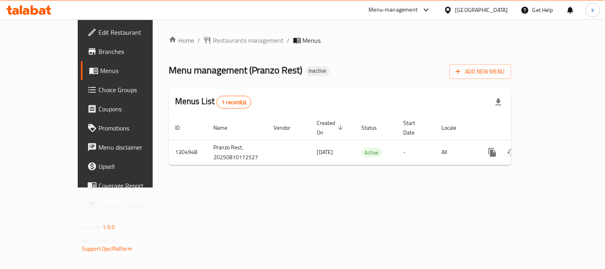
click at [511, 80] on div "Home / Restaurants management / Menus Menu management ( Pranzo Rest ) Inactive …" at bounding box center [340, 103] width 343 height 136
click at [505, 73] on span "Add New Menu" at bounding box center [480, 72] width 49 height 10
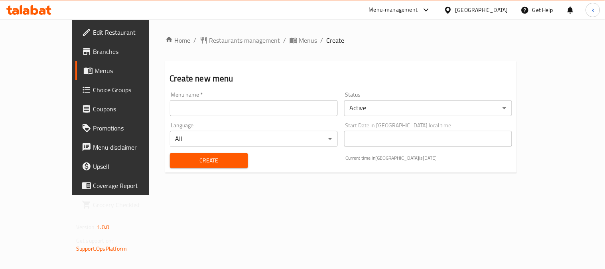
click at [238, 113] on input "text" at bounding box center [254, 108] width 168 height 16
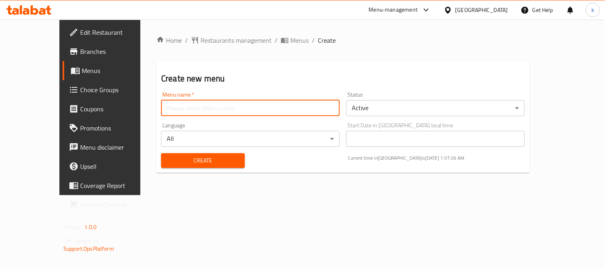
type input "Khaled"
drag, startPoint x: 179, startPoint y: 159, endPoint x: 215, endPoint y: 138, distance: 42.0
click at [179, 160] on span "Create" at bounding box center [203, 161] width 71 height 10
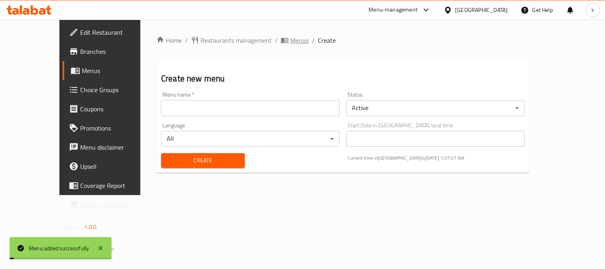
click at [290, 41] on span "Menus" at bounding box center [299, 40] width 18 height 10
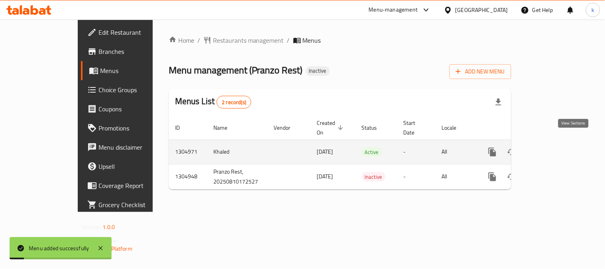
click at [560, 142] on link "enhanced table" at bounding box center [549, 151] width 19 height 19
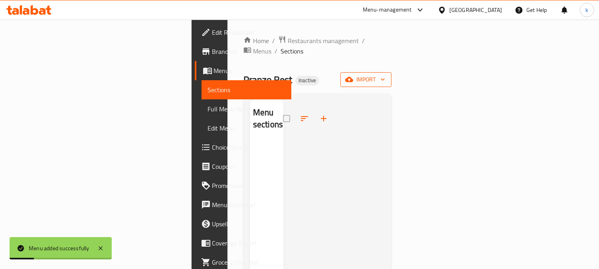
click at [385, 75] on span "import" at bounding box center [366, 80] width 38 height 10
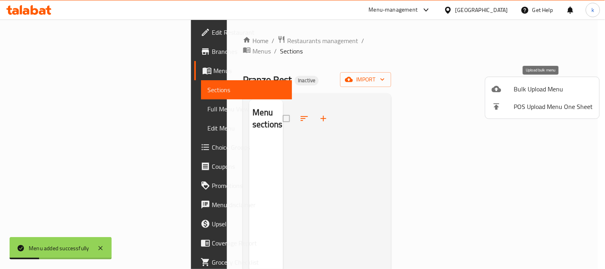
click at [513, 85] on div at bounding box center [503, 89] width 22 height 10
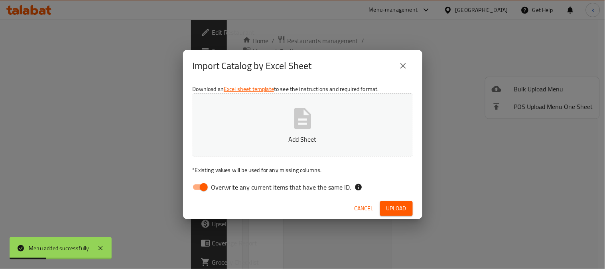
drag, startPoint x: 206, startPoint y: 183, endPoint x: 242, endPoint y: 161, distance: 42.2
click at [206, 183] on input "Overwrite any current items that have the same ID." at bounding box center [203, 186] width 45 height 15
checkbox input "false"
click at [268, 142] on p "Add Sheet" at bounding box center [302, 139] width 195 height 10
click at [381, 198] on div "Cancel Upload" at bounding box center [302, 208] width 239 height 21
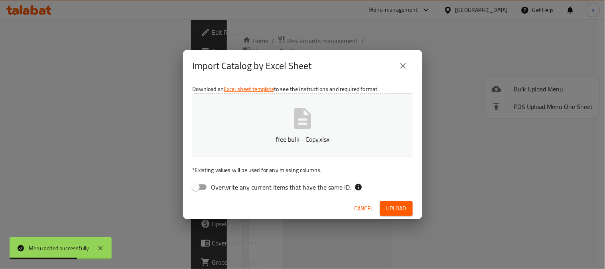
click at [392, 205] on span "Upload" at bounding box center [396, 208] width 20 height 10
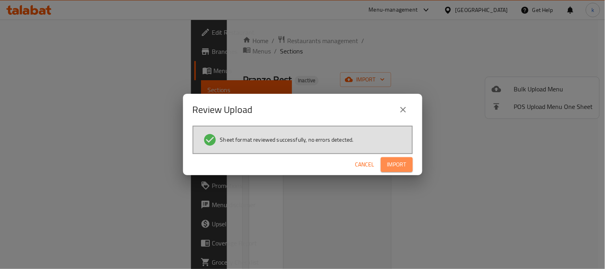
click at [387, 162] on span "Import" at bounding box center [396, 165] width 19 height 10
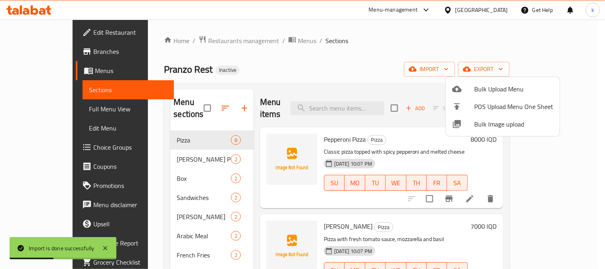
drag, startPoint x: 169, startPoint y: 179, endPoint x: 165, endPoint y: 176, distance: 5.1
click at [168, 179] on div at bounding box center [302, 134] width 605 height 269
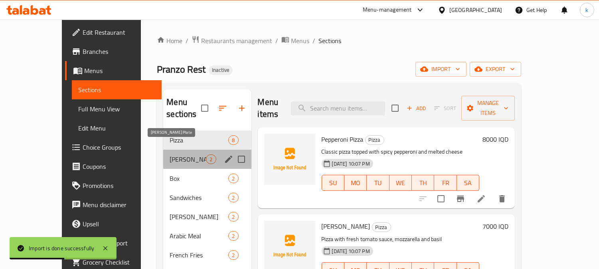
click at [170, 154] on span "Gus Plate" at bounding box center [188, 159] width 36 height 10
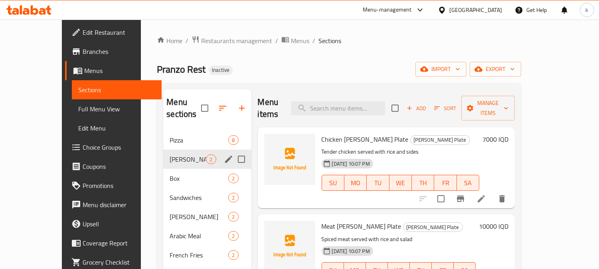
click at [163, 150] on div "Gus Plate 2" at bounding box center [207, 159] width 88 height 19
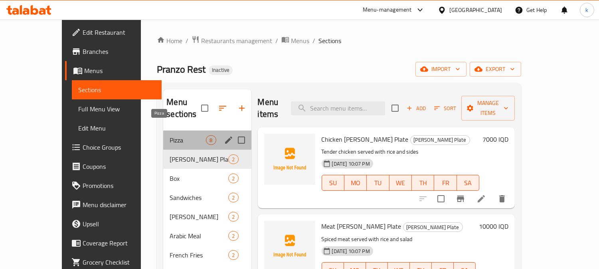
click at [170, 135] on span "Pizza" at bounding box center [188, 140] width 36 height 10
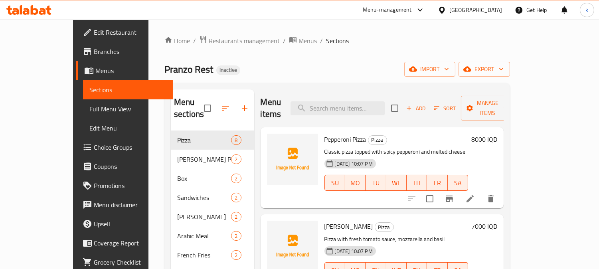
click at [325, 133] on span "Pepperoni Pizza" at bounding box center [345, 139] width 42 height 12
copy h6 "Pepperoni Pizza"
click at [270, 140] on span "upload picture" at bounding box center [278, 145] width 16 height 10
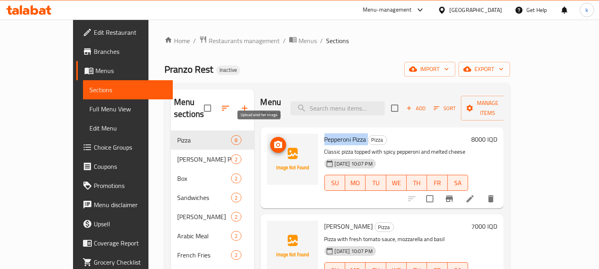
click at [274, 141] on icon "upload picture" at bounding box center [278, 144] width 8 height 7
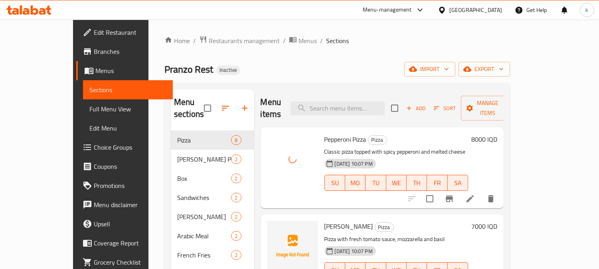
click at [324, 220] on span "[PERSON_NAME]" at bounding box center [348, 226] width 49 height 12
copy span "Margherita"
click at [270, 227] on span "upload picture" at bounding box center [278, 232] width 16 height 10
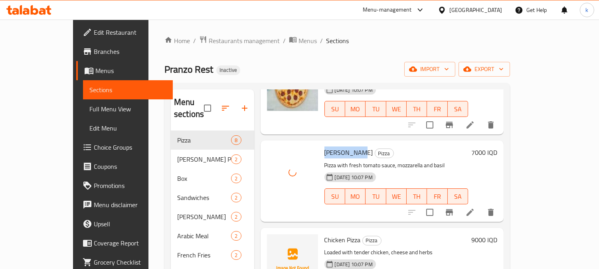
scroll to position [148, 0]
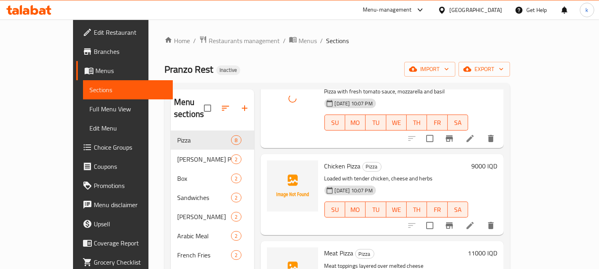
click at [324, 160] on span "Chicken Pizza" at bounding box center [342, 166] width 36 height 12
copy h6 "Chicken Pizza"
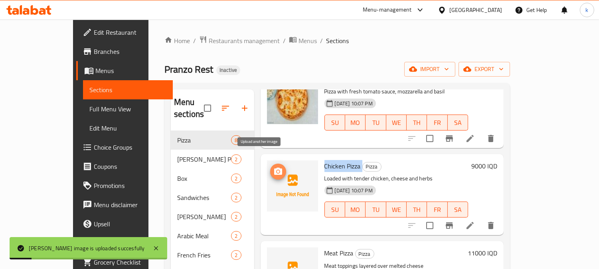
click at [270, 166] on button "upload picture" at bounding box center [278, 172] width 16 height 16
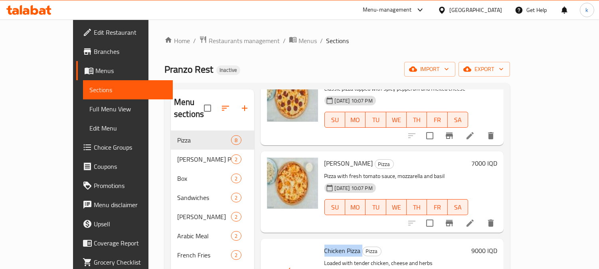
scroll to position [221, 0]
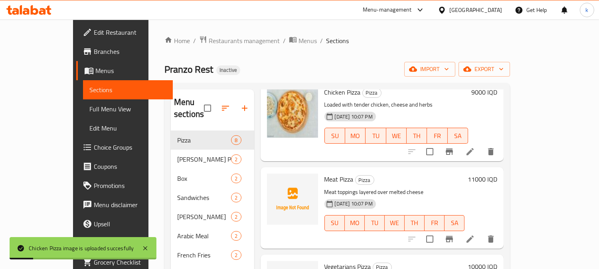
click at [324, 173] on span "Meat Pizza" at bounding box center [338, 179] width 29 height 12
copy h6 "Meat Pizza"
click at [270, 177] on button "upload picture" at bounding box center [278, 185] width 16 height 16
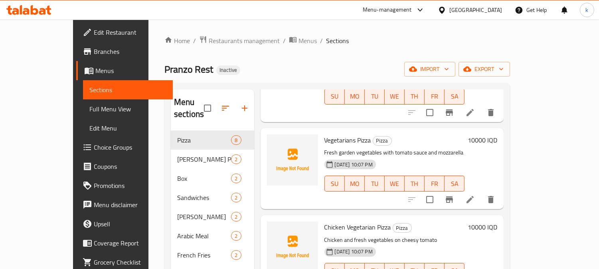
scroll to position [369, 0]
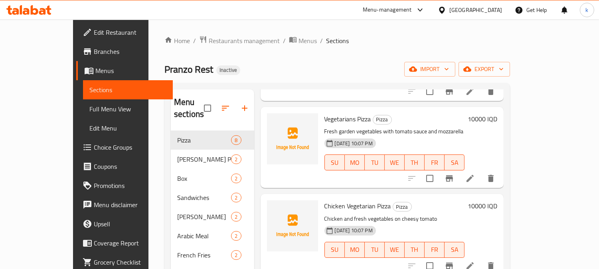
click at [324, 113] on span "Vegetarians Pizza" at bounding box center [347, 119] width 47 height 12
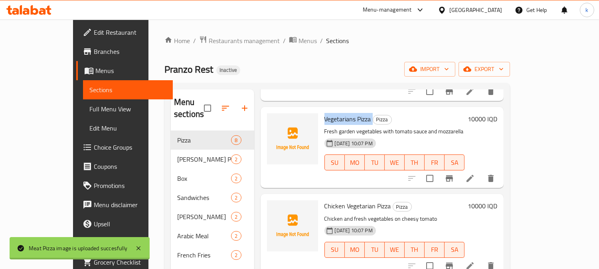
copy h6 "Vegetarians Pizza"
click at [273, 120] on icon "upload picture" at bounding box center [278, 125] width 10 height 10
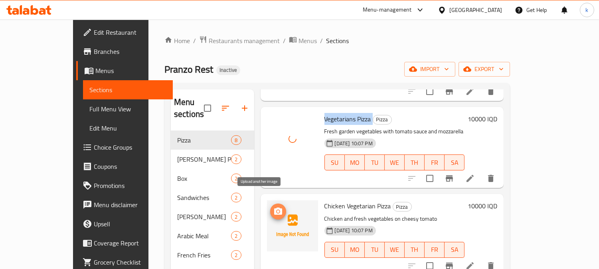
click at [270, 203] on button "upload picture" at bounding box center [278, 211] width 16 height 16
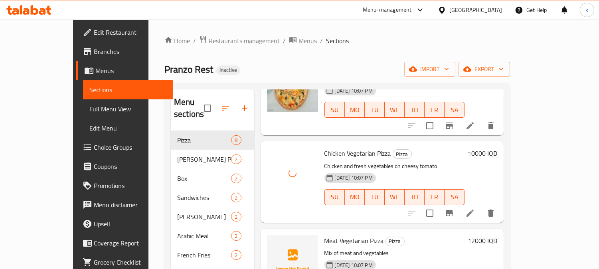
scroll to position [443, 0]
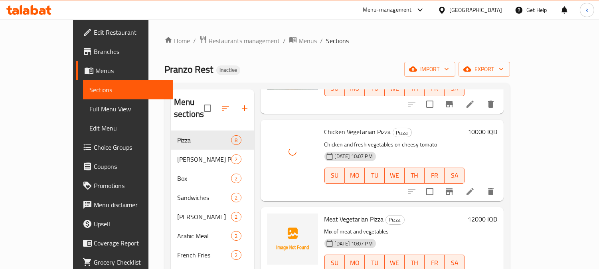
click at [337, 213] on span "Meat Vegetarian Pizza" at bounding box center [353, 219] width 59 height 12
copy span "Vegetarian"
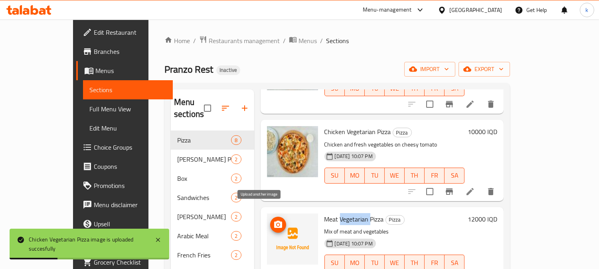
click at [274, 221] on icon "upload picture" at bounding box center [278, 224] width 8 height 7
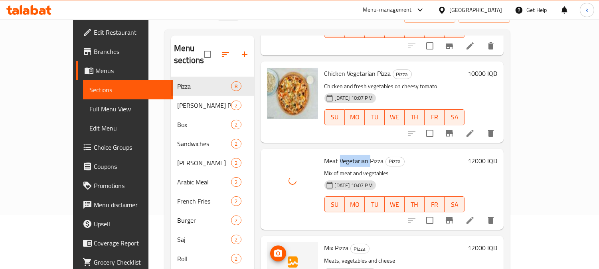
scroll to position [112, 0]
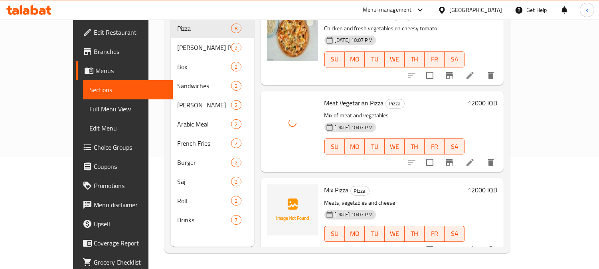
click at [324, 184] on span "Mix Pizza" at bounding box center [336, 190] width 24 height 12
copy h6 "Mix Pizza"
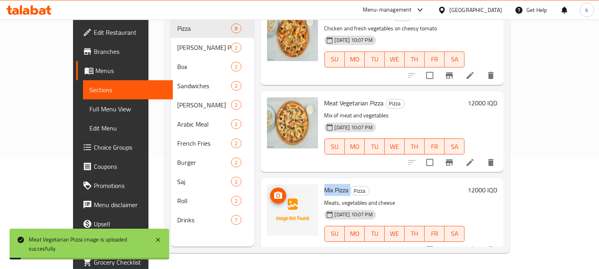
click at [273, 191] on icon "upload picture" at bounding box center [278, 196] width 10 height 10
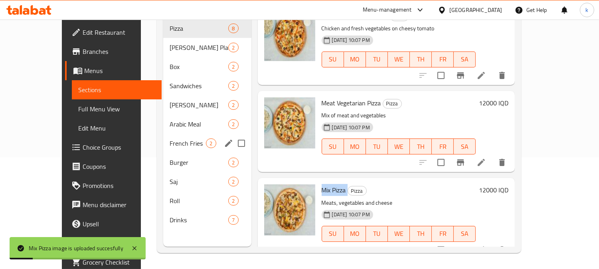
scroll to position [37, 0]
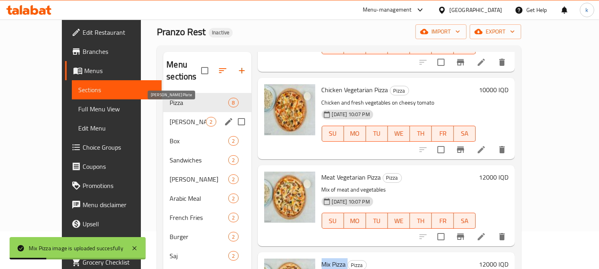
click at [170, 117] on span "Gus Plate" at bounding box center [188, 122] width 36 height 10
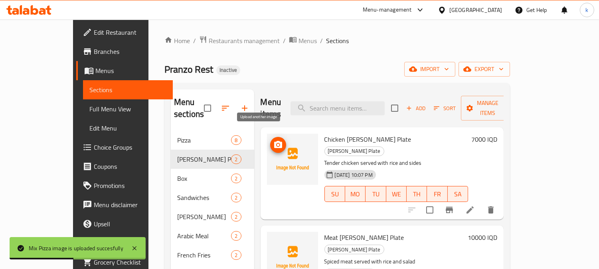
click at [273, 140] on icon "upload picture" at bounding box center [278, 145] width 10 height 10
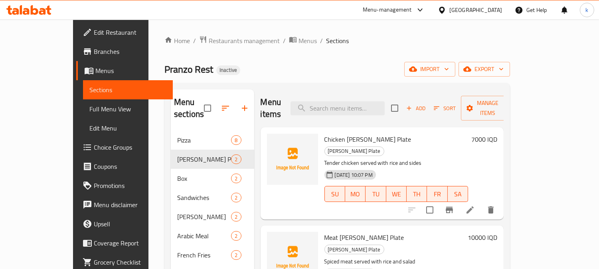
click at [326, 133] on span "Chicken Gus Plate" at bounding box center [367, 139] width 87 height 12
copy h6 "Chicken Gus Plate"
drag, startPoint x: 365, startPoint y: 142, endPoint x: 412, endPoint y: 142, distance: 47.1
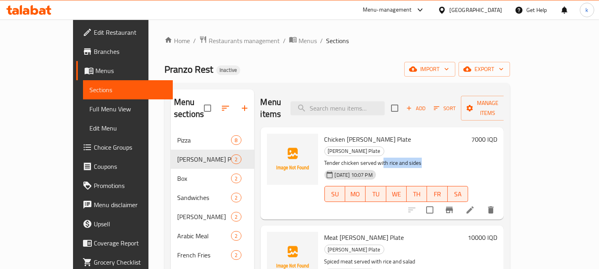
click at [412, 158] on p "Tender chicken served with rice and sides" at bounding box center [396, 163] width 144 height 10
click at [398, 158] on p "Tender chicken served with rice and sides" at bounding box center [396, 163] width 144 height 10
click at [331, 133] on span "Chicken Gus Plate" at bounding box center [367, 139] width 87 height 12
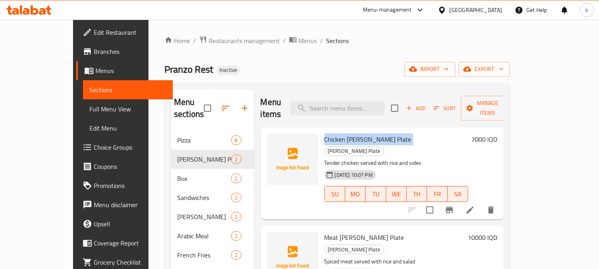
copy h6 "Chicken Gus Plate"
click at [273, 140] on icon "upload picture" at bounding box center [278, 145] width 10 height 10
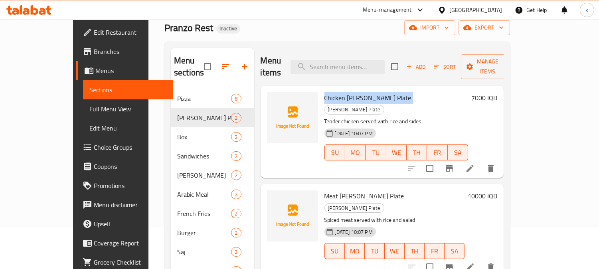
scroll to position [74, 0]
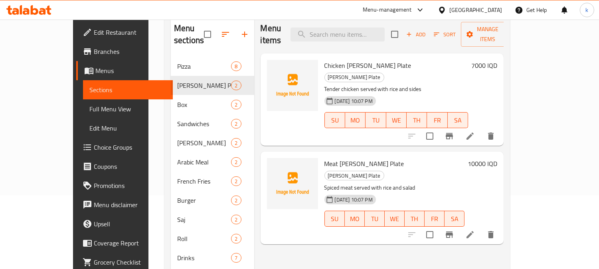
click at [324, 158] on span "Meat Gus Plate" at bounding box center [364, 164] width 80 height 12
copy h6 "Meat Gus Plate"
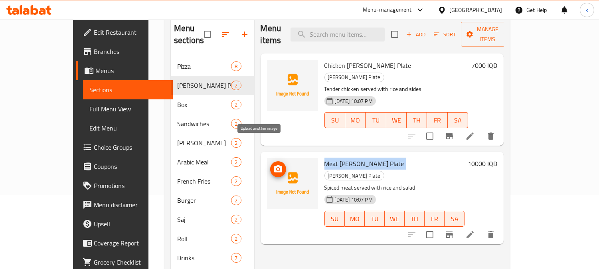
click at [270, 164] on span "upload picture" at bounding box center [278, 169] width 16 height 10
click at [329, 158] on span "Meat Gus Plate" at bounding box center [364, 164] width 80 height 12
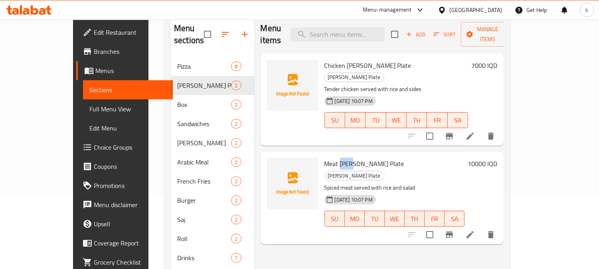
click at [329, 158] on span "Meat Gus Plate" at bounding box center [364, 164] width 80 height 12
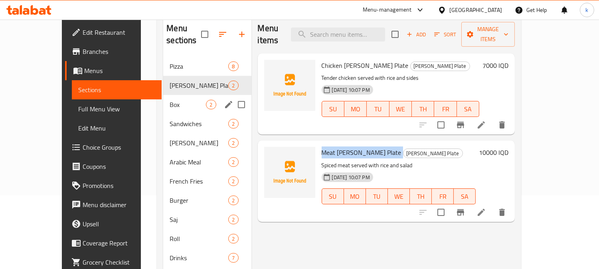
click at [170, 100] on span "Box" at bounding box center [188, 105] width 36 height 10
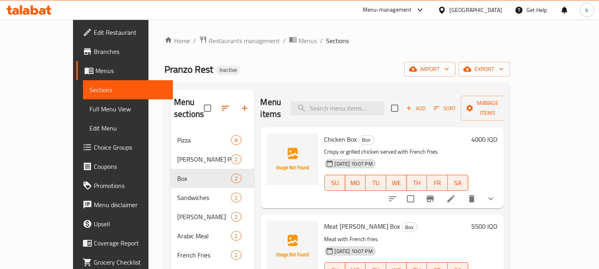
click at [324, 133] on span "Chicken Box" at bounding box center [340, 139] width 33 height 12
click at [270, 140] on span "upload picture" at bounding box center [278, 145] width 16 height 10
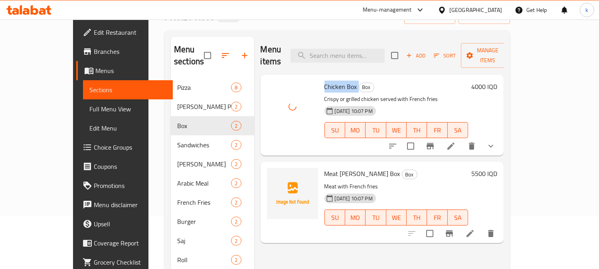
scroll to position [74, 0]
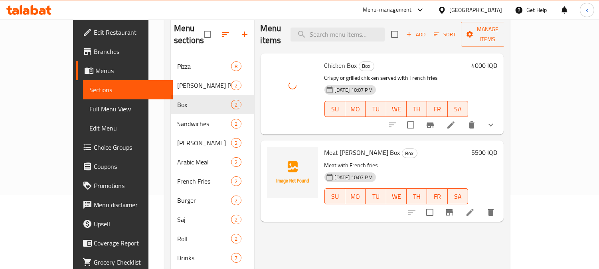
click at [324, 146] on span "Meat Gus Box" at bounding box center [362, 152] width 76 height 12
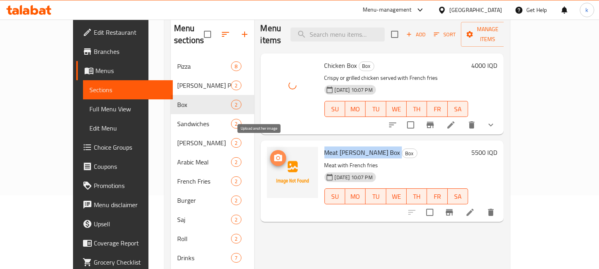
click at [274, 154] on icon "upload picture" at bounding box center [278, 157] width 8 height 7
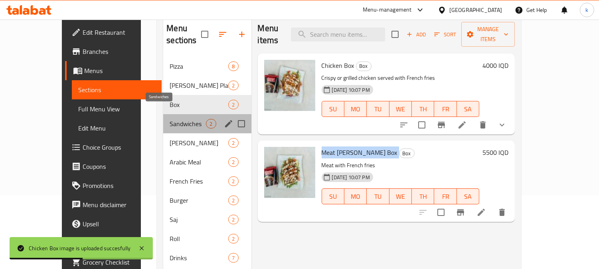
click at [170, 119] on span "Sandwiches" at bounding box center [188, 124] width 36 height 10
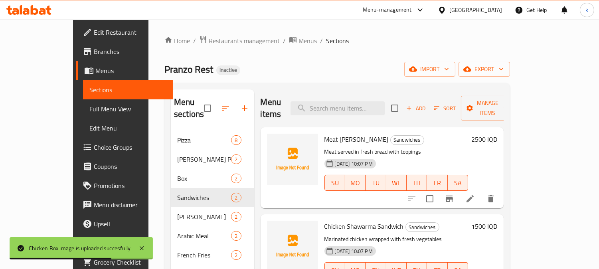
click at [325, 147] on p "Meat served in fresh bread with toppings" at bounding box center [396, 152] width 144 height 10
click at [325, 133] on span "Meat [PERSON_NAME]" at bounding box center [356, 139] width 64 height 12
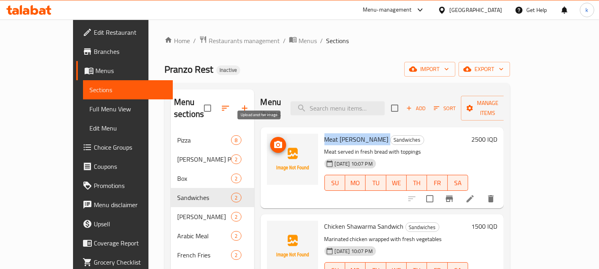
click at [273, 140] on icon "upload picture" at bounding box center [278, 145] width 10 height 10
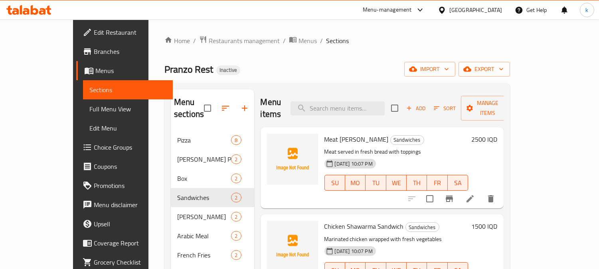
click at [358, 147] on p "Meat served in fresh bread with toppings" at bounding box center [396, 152] width 144 height 10
click at [341, 133] on span "Meat [PERSON_NAME]" at bounding box center [356, 139] width 64 height 12
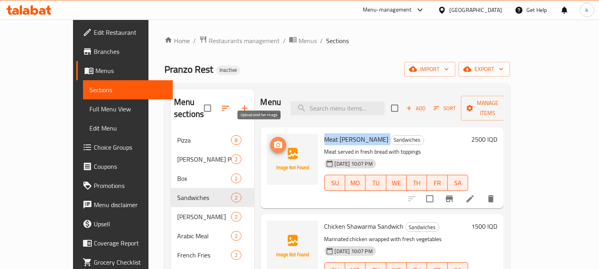
click at [274, 141] on icon "upload picture" at bounding box center [278, 144] width 8 height 7
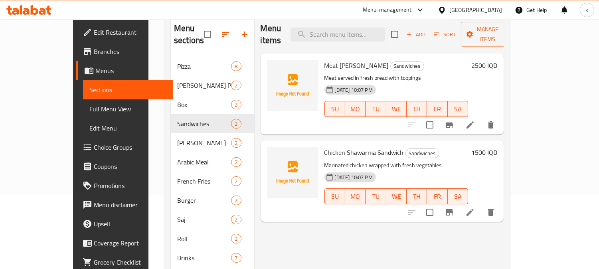
click at [344, 146] on span "Chicken Shawarma Sandwich" at bounding box center [363, 152] width 79 height 12
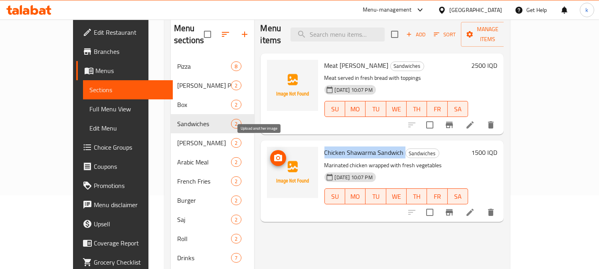
click at [273, 153] on icon "upload picture" at bounding box center [278, 158] width 10 height 10
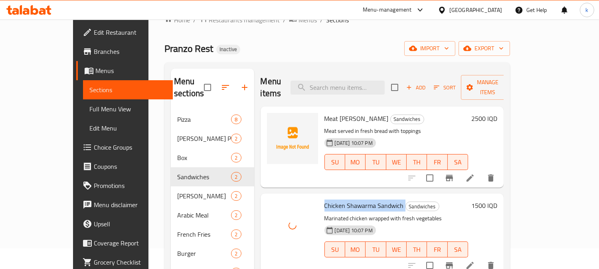
scroll to position [0, 0]
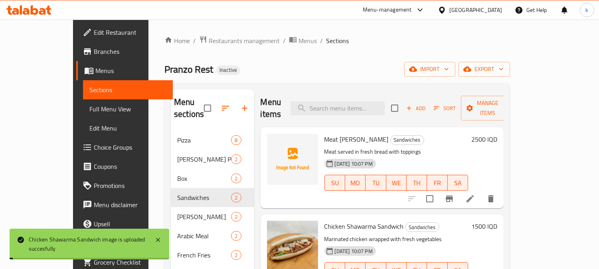
click at [336, 133] on span "Meat [PERSON_NAME]" at bounding box center [356, 139] width 64 height 12
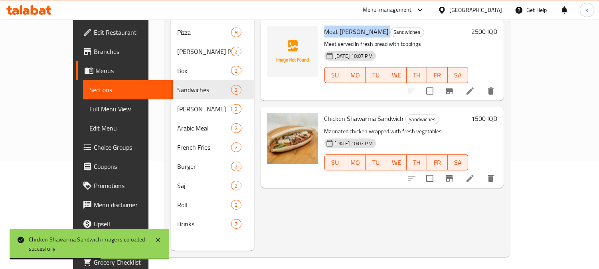
scroll to position [112, 0]
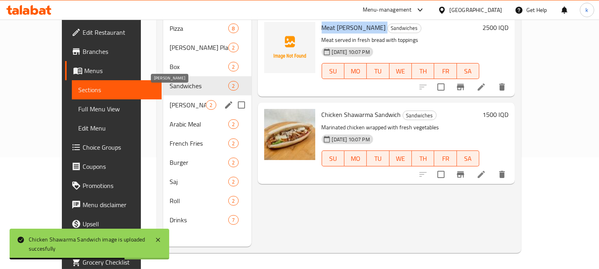
click at [170, 100] on span "Doner" at bounding box center [188, 105] width 36 height 10
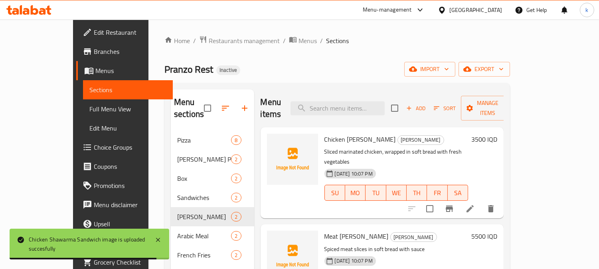
click at [325, 133] on span "Chicken Doner" at bounding box center [359, 139] width 71 height 12
click at [324, 133] on span "Chicken Doner" at bounding box center [359, 139] width 71 height 12
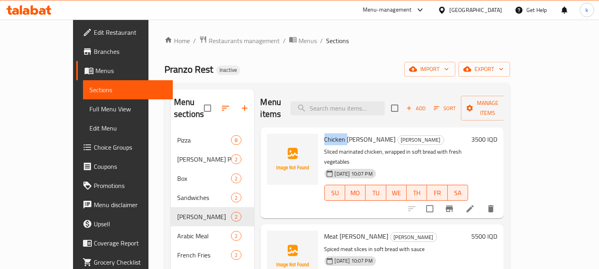
click at [324, 133] on span "Chicken Doner" at bounding box center [359, 139] width 71 height 12
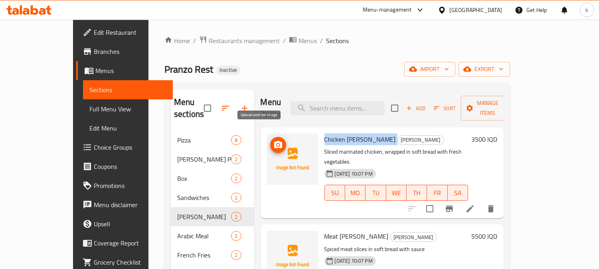
click at [273, 140] on icon "upload picture" at bounding box center [278, 145] width 10 height 10
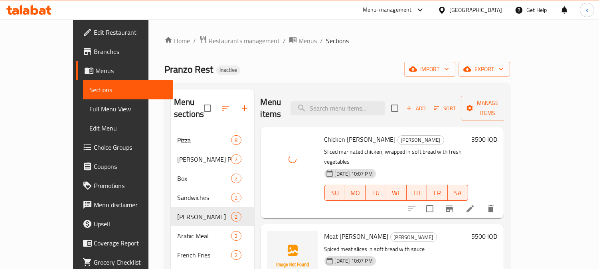
click at [329, 230] on span "Meat Doner" at bounding box center [356, 236] width 64 height 12
click at [276, 241] on circle "upload picture" at bounding box center [277, 242] width 2 height 2
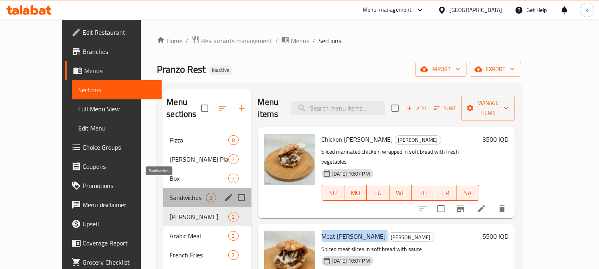
click at [177, 193] on span "Sandwiches" at bounding box center [188, 198] width 36 height 10
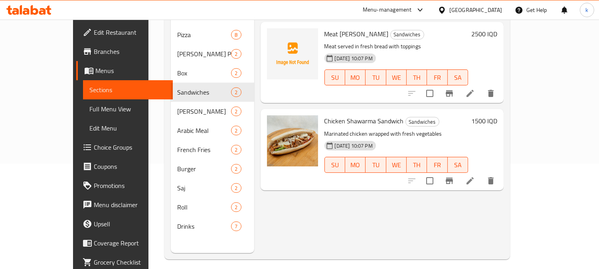
scroll to position [112, 0]
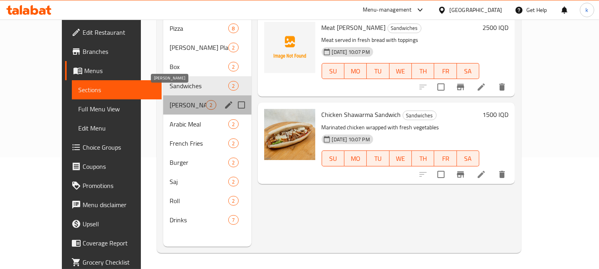
click at [171, 100] on span "Doner" at bounding box center [188, 105] width 36 height 10
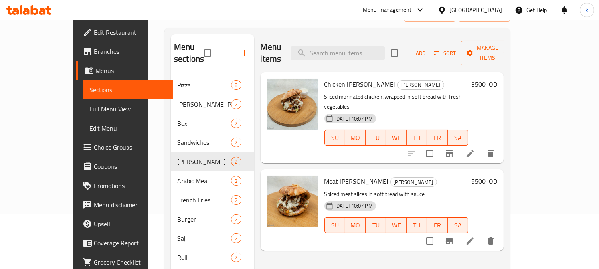
scroll to position [37, 0]
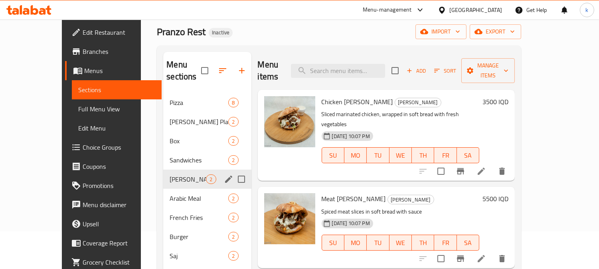
click at [170, 193] on span "Arabic Meal" at bounding box center [199, 198] width 59 height 10
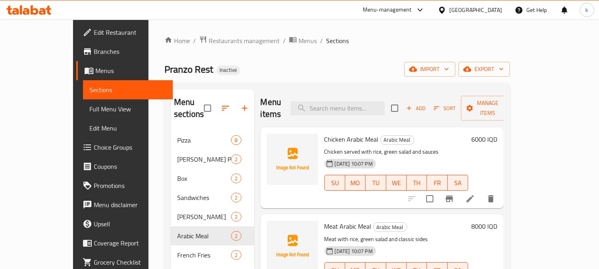
click at [329, 133] on span "Chicken Arabic Meal" at bounding box center [351, 139] width 54 height 12
click at [270, 140] on span "upload picture" at bounding box center [278, 145] width 16 height 10
click at [332, 133] on span "Chicken Arabic Meal" at bounding box center [351, 139] width 54 height 12
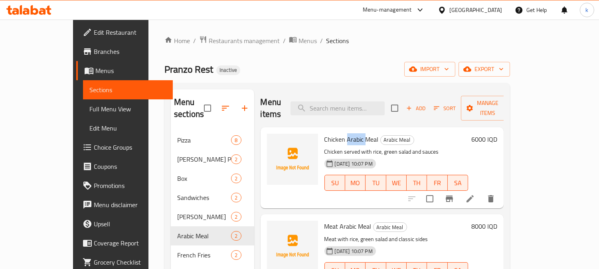
click at [332, 133] on span "Chicken Arabic Meal" at bounding box center [351, 139] width 54 height 12
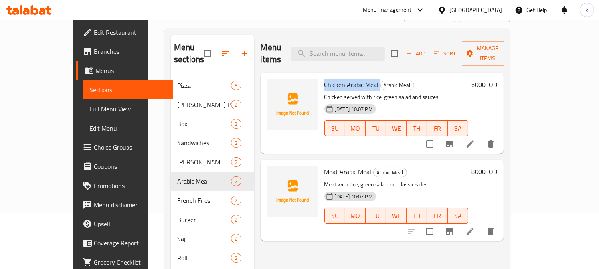
scroll to position [74, 0]
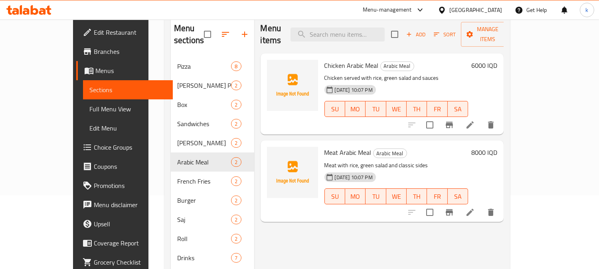
click at [322, 140] on div "Meat Arabic Meal Arabic Meal Meat with rice, green salad and classic sides 10-0…" at bounding box center [381, 180] width 243 height 81
drag, startPoint x: 329, startPoint y: 54, endPoint x: 358, endPoint y: 54, distance: 29.5
click at [358, 59] on span "Chicken Arabic Meal" at bounding box center [351, 65] width 54 height 12
drag, startPoint x: 323, startPoint y: 138, endPoint x: 336, endPoint y: 138, distance: 12.8
click at [336, 146] on span "Meat Arabic Meal" at bounding box center [347, 152] width 47 height 12
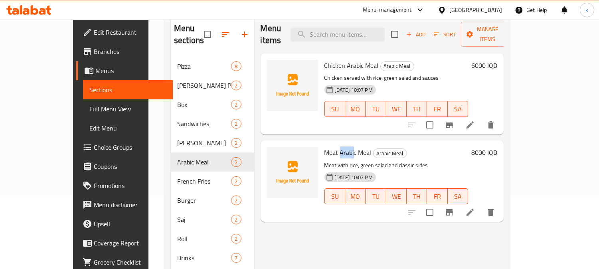
click at [329, 146] on span "Meat Arabic Meal" at bounding box center [347, 152] width 47 height 12
click at [323, 144] on div "Meat Arabic Meal Arabic Meal Meat with rice, green salad and classic sides 10-0…" at bounding box center [396, 181] width 150 height 75
click at [325, 146] on span "Meat Arabic Meal" at bounding box center [347, 152] width 47 height 12
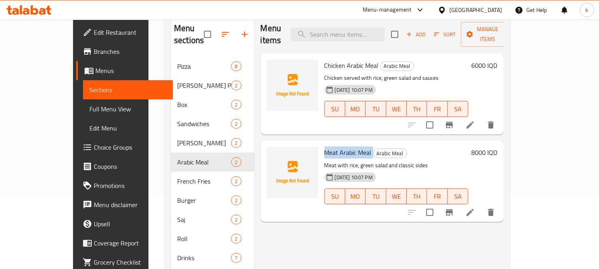
click at [325, 146] on span "Meat Arabic Meal" at bounding box center [347, 152] width 47 height 12
click at [273, 153] on icon "upload picture" at bounding box center [278, 158] width 10 height 10
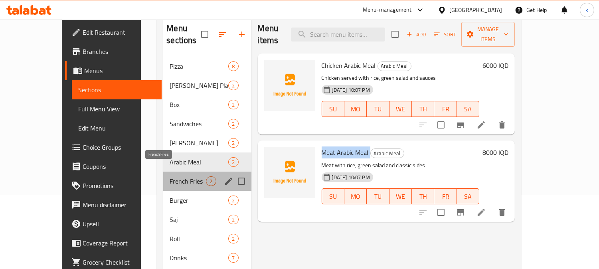
click at [170, 176] on span "French Fries" at bounding box center [188, 181] width 36 height 10
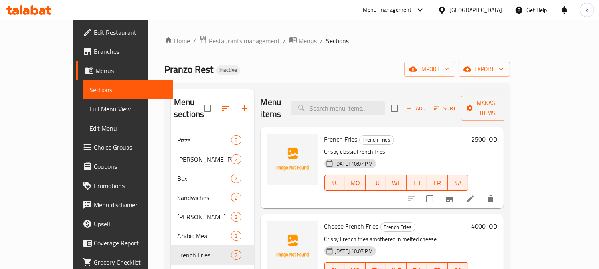
click at [324, 133] on span "French Fries" at bounding box center [340, 139] width 33 height 12
click at [274, 141] on icon "upload picture" at bounding box center [278, 144] width 8 height 7
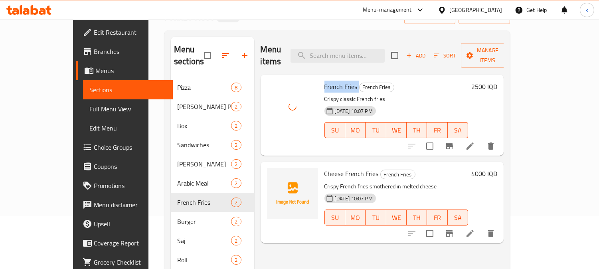
scroll to position [74, 0]
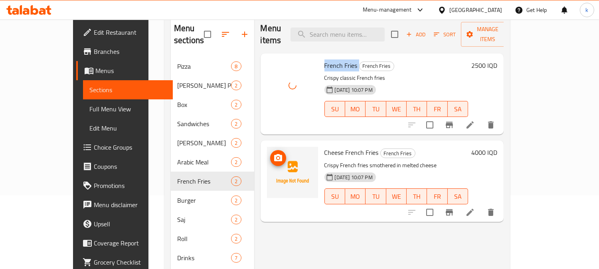
click at [274, 154] on icon "upload picture" at bounding box center [278, 157] width 8 height 7
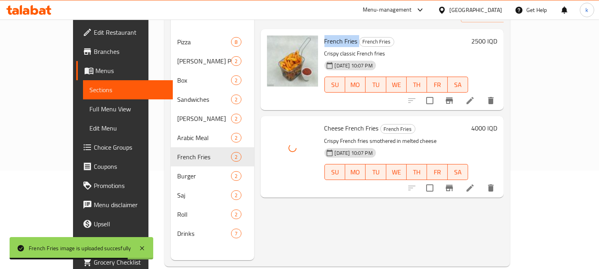
scroll to position [112, 0]
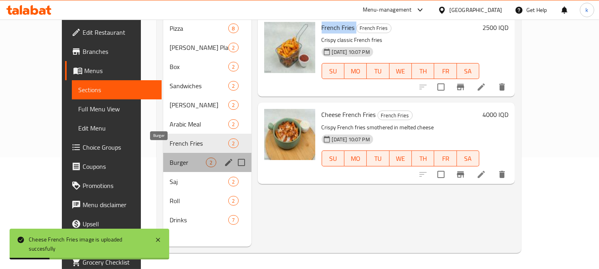
click at [170, 158] on span "Burger" at bounding box center [188, 163] width 36 height 10
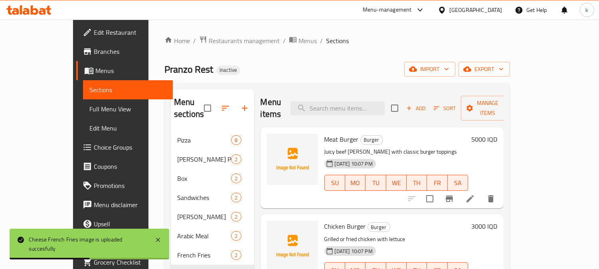
click at [324, 133] on span "Meat Burger" at bounding box center [341, 139] width 34 height 12
click at [274, 141] on icon "upload picture" at bounding box center [278, 144] width 8 height 7
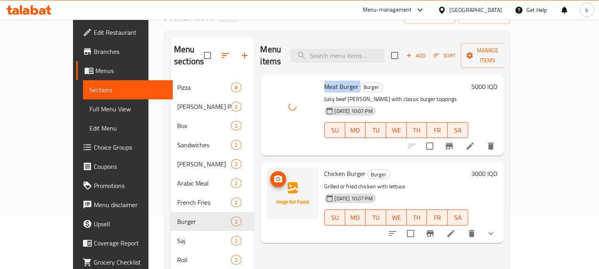
scroll to position [74, 0]
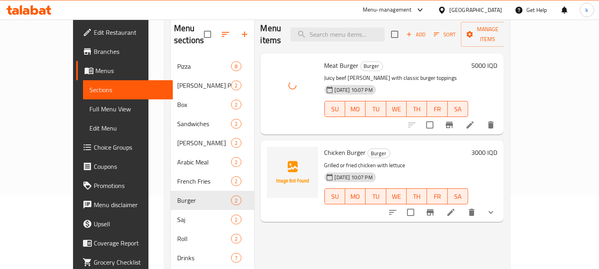
click at [324, 146] on span "Chicken Burger" at bounding box center [344, 152] width 41 height 12
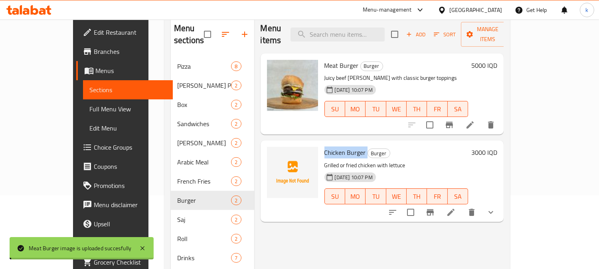
click at [324, 146] on span "Chicken Burger" at bounding box center [344, 152] width 41 height 12
click at [270, 153] on span "upload picture" at bounding box center [278, 158] width 16 height 10
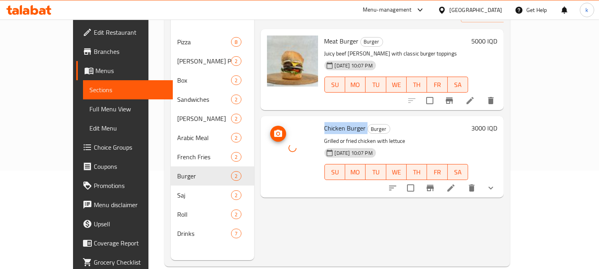
scroll to position [112, 0]
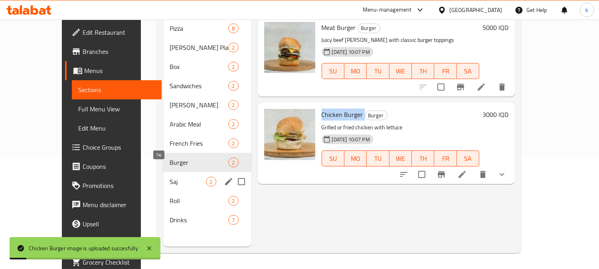
click at [170, 177] on span "Saj" at bounding box center [188, 182] width 36 height 10
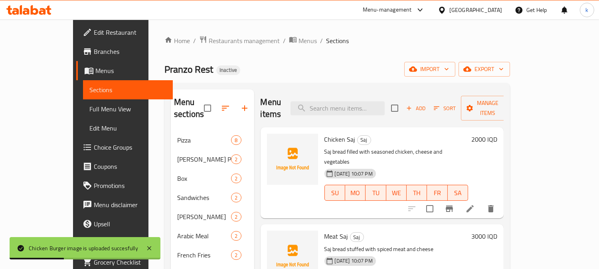
click at [324, 133] on span "Chicken Saj" at bounding box center [339, 139] width 31 height 12
click at [276, 144] on circle "upload picture" at bounding box center [277, 145] width 2 height 2
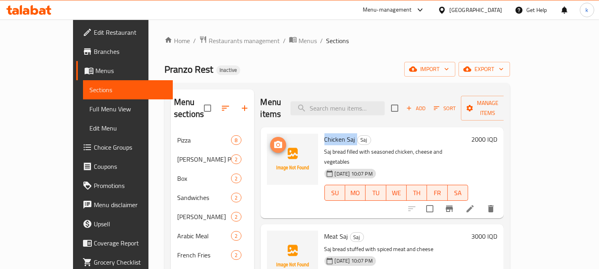
click at [274, 141] on icon "upload picture" at bounding box center [278, 144] width 8 height 7
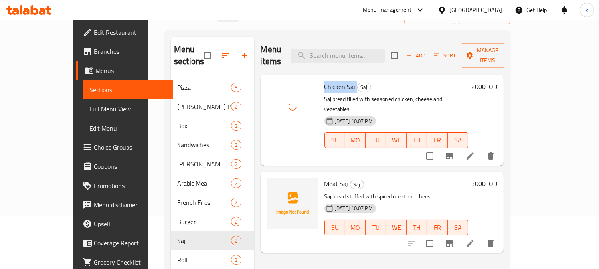
scroll to position [74, 0]
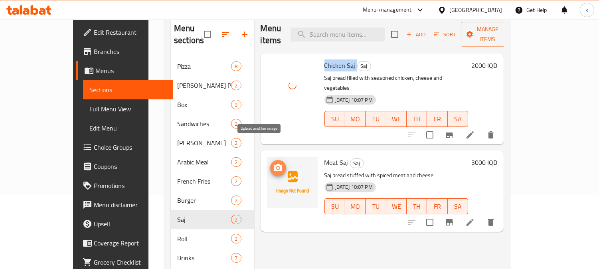
click at [273, 163] on icon "upload picture" at bounding box center [278, 168] width 10 height 10
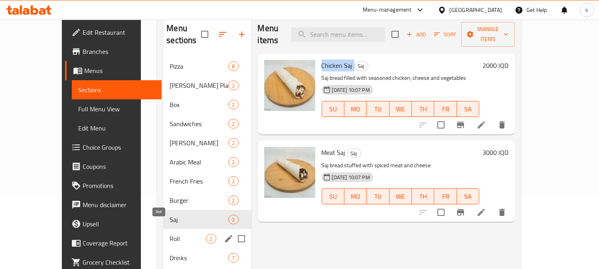
click at [170, 234] on span "Roll" at bounding box center [188, 239] width 36 height 10
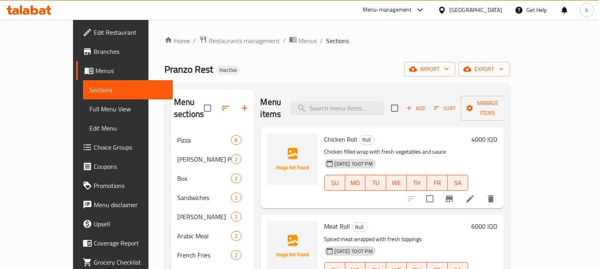
click at [324, 133] on span "Chicken Roll" at bounding box center [340, 139] width 33 height 12
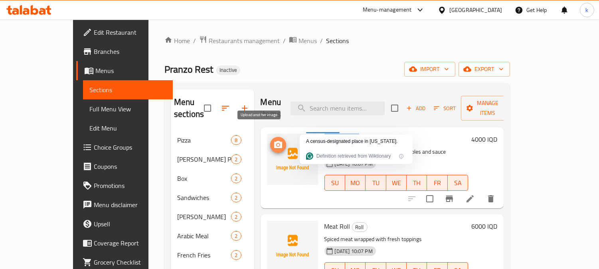
click at [270, 138] on button "upload picture" at bounding box center [278, 145] width 16 height 16
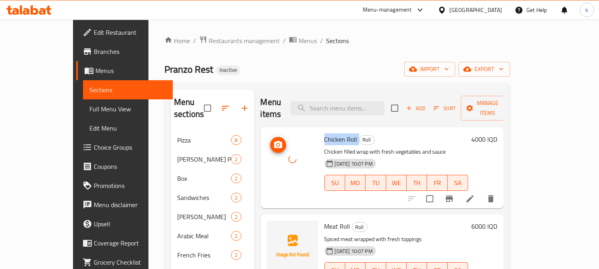
scroll to position [74, 0]
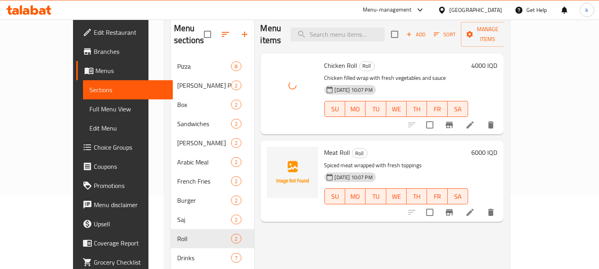
click at [324, 146] on span "Meat Roll" at bounding box center [337, 152] width 26 height 12
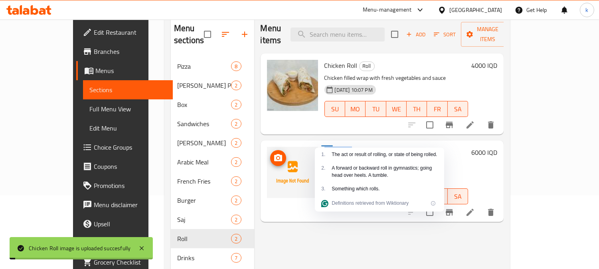
click at [270, 152] on button "upload picture" at bounding box center [278, 158] width 16 height 16
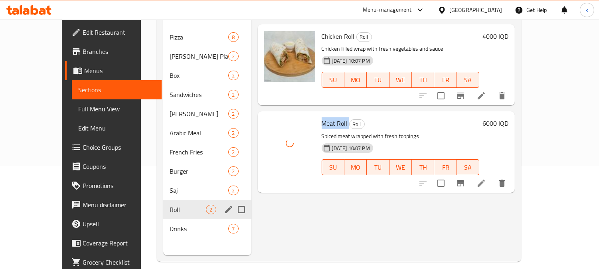
scroll to position [112, 0]
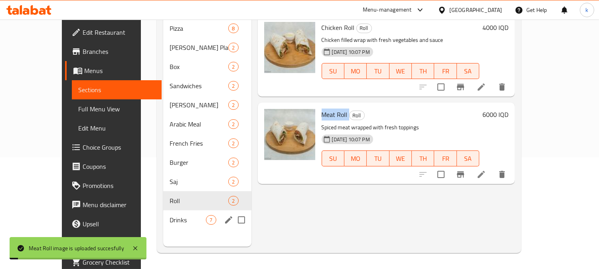
click at [163, 210] on div "Drinks 7" at bounding box center [207, 219] width 88 height 19
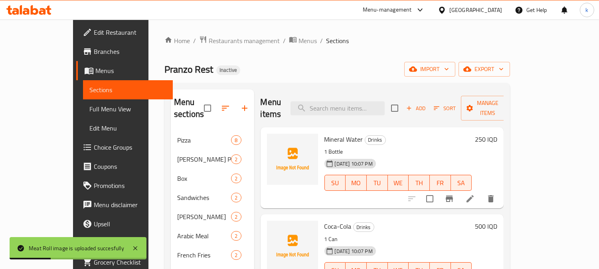
click at [324, 133] on span "Mineral Water" at bounding box center [343, 139] width 39 height 12
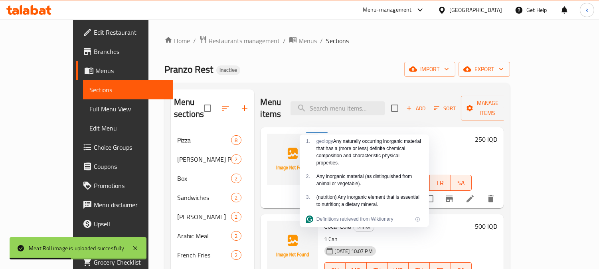
drag, startPoint x: 244, startPoint y: 138, endPoint x: 258, endPoint y: 140, distance: 14.1
click at [260, 140] on div "Mineral Water Drinks 1 Bottle 10-08-2025 10:07 PM SU MO TU WE TH FR SA 250 IQD" at bounding box center [381, 167] width 243 height 81
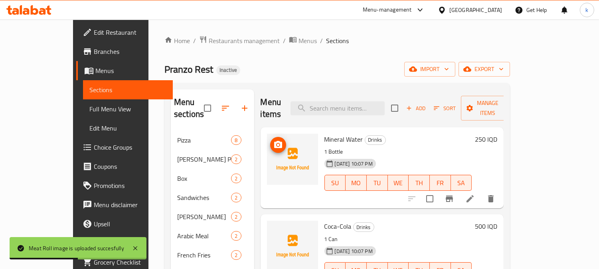
click at [270, 140] on button "upload picture" at bounding box center [278, 145] width 16 height 16
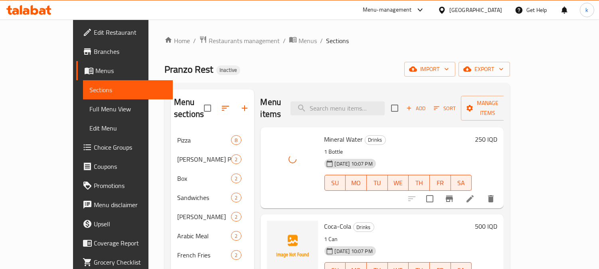
scroll to position [74, 0]
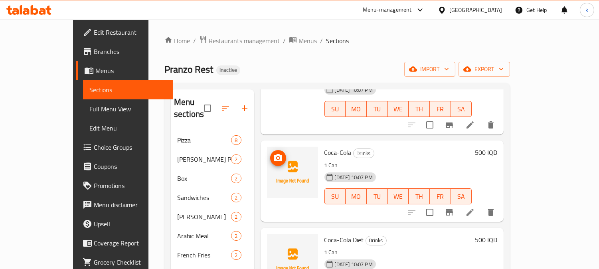
click at [274, 154] on icon "upload picture" at bounding box center [278, 157] width 8 height 7
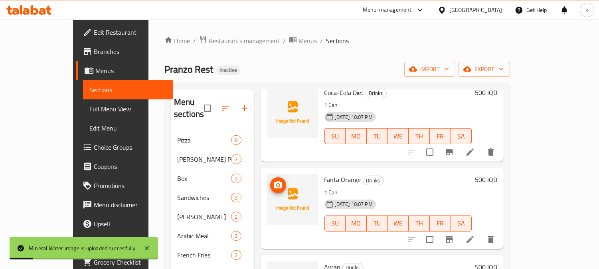
scroll to position [221, 0]
click at [273, 93] on icon "upload picture" at bounding box center [278, 98] width 10 height 10
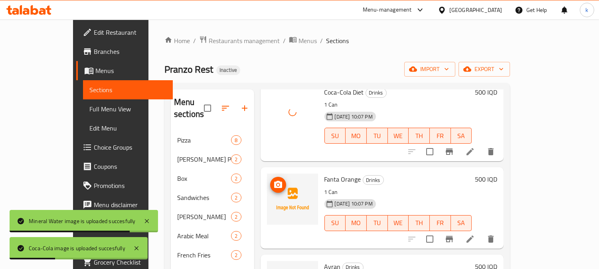
click at [274, 181] on icon "upload picture" at bounding box center [278, 184] width 8 height 7
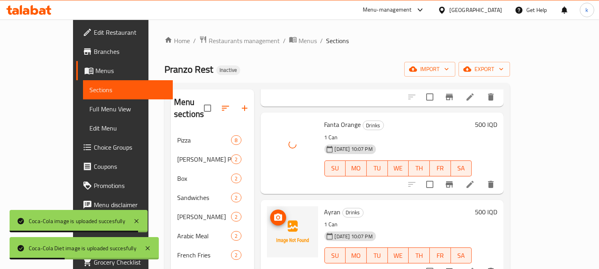
scroll to position [296, 0]
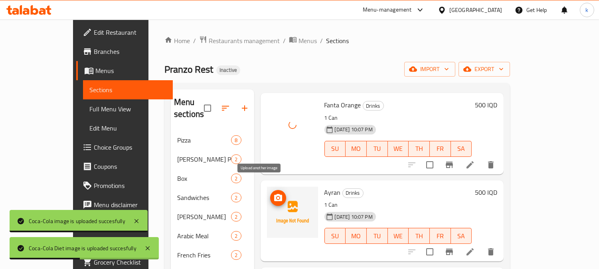
click at [274, 194] on icon "upload picture" at bounding box center [278, 197] width 8 height 7
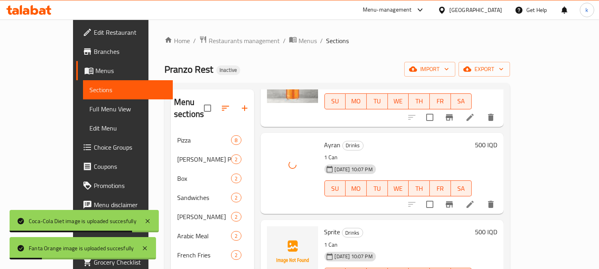
scroll to position [361, 0]
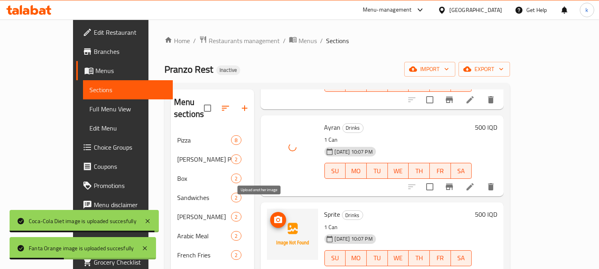
click at [274, 216] on icon "upload picture" at bounding box center [278, 219] width 8 height 7
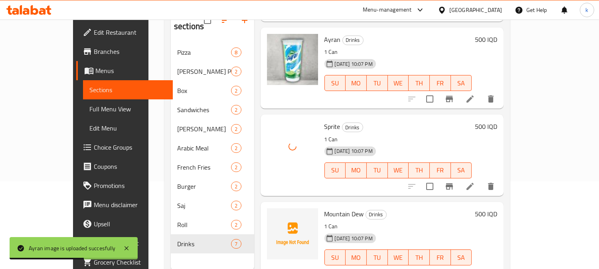
scroll to position [112, 0]
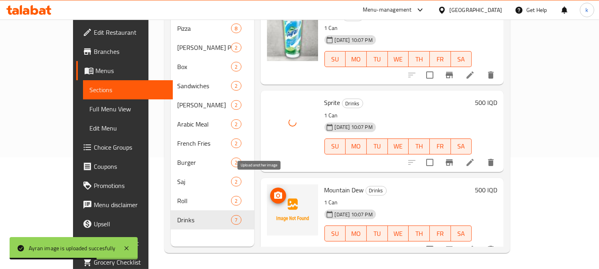
click at [273, 191] on icon "upload picture" at bounding box center [278, 196] width 10 height 10
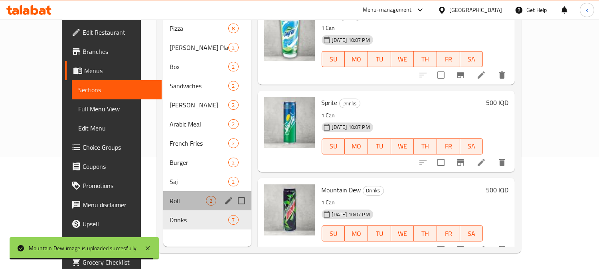
click at [163, 191] on div "Roll 2" at bounding box center [207, 200] width 88 height 19
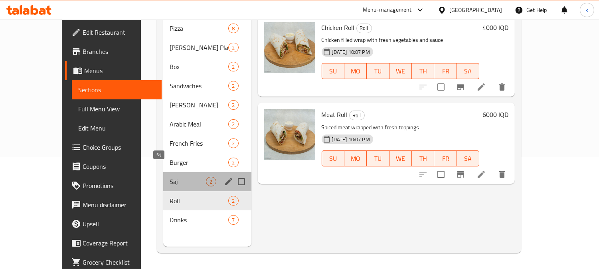
click at [170, 177] on span "Saj" at bounding box center [188, 182] width 36 height 10
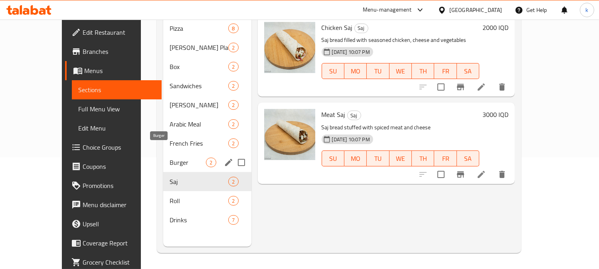
click at [170, 158] on span "Burger" at bounding box center [188, 163] width 36 height 10
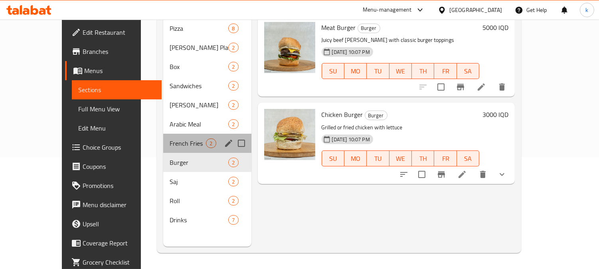
click at [163, 138] on div "French Fries 2" at bounding box center [207, 143] width 88 height 19
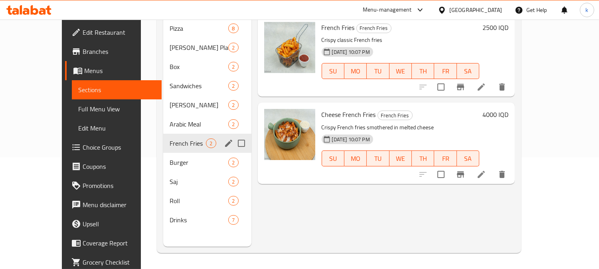
click at [163, 120] on div "Arabic Meal 2" at bounding box center [207, 123] width 88 height 19
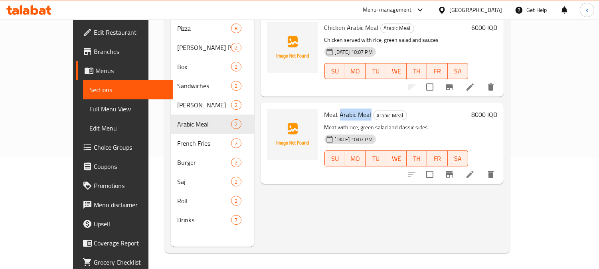
drag, startPoint x: 322, startPoint y: 101, endPoint x: 352, endPoint y: 102, distance: 29.6
click at [352, 108] on span "Meat Arabic Meal" at bounding box center [347, 114] width 47 height 12
click at [393, 131] on div "10-08-2025 10:07 PM SU MO TU WE TH FR SA" at bounding box center [396, 152] width 150 height 43
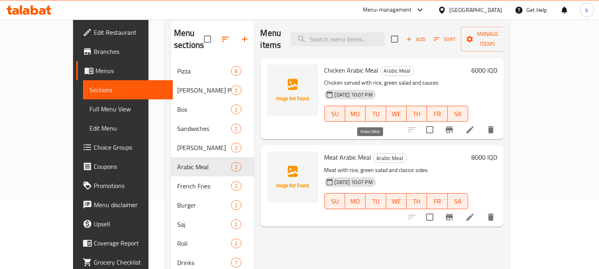
scroll to position [37, 0]
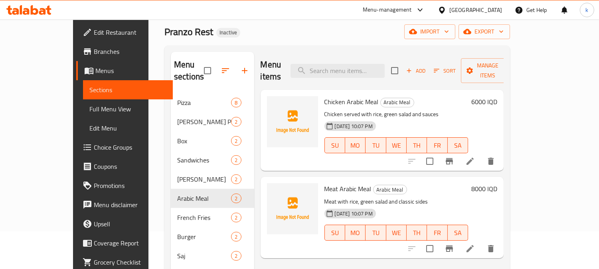
click at [89, 107] on span "Full Menu View" at bounding box center [127, 109] width 77 height 10
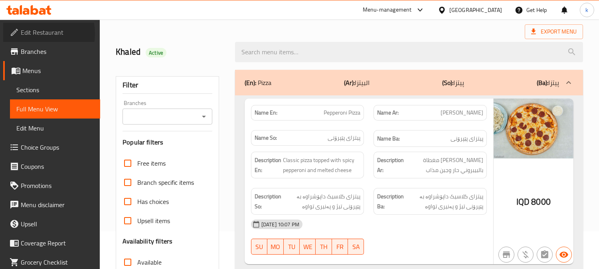
click at [34, 34] on span "Edit Restaurant" at bounding box center [57, 33] width 73 height 10
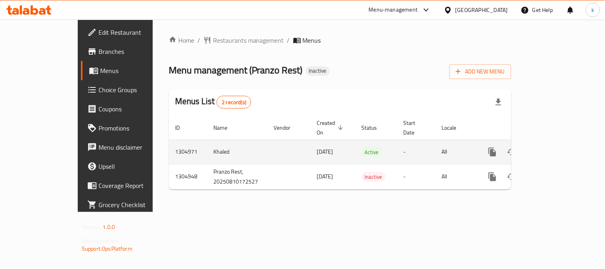
click at [555, 147] on icon "enhanced table" at bounding box center [550, 152] width 10 height 10
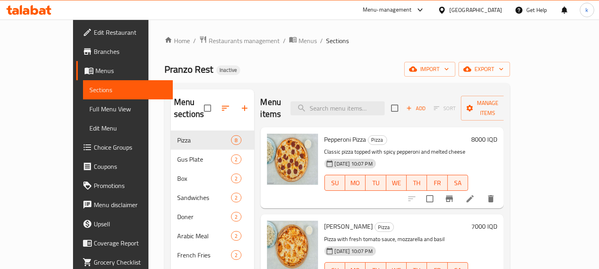
click at [89, 110] on span "Full Menu View" at bounding box center [127, 109] width 77 height 10
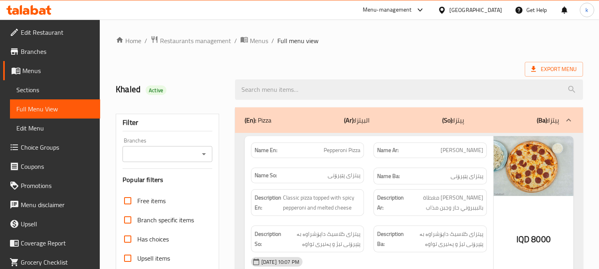
click at [175, 153] on input "Branches" at bounding box center [161, 153] width 72 height 11
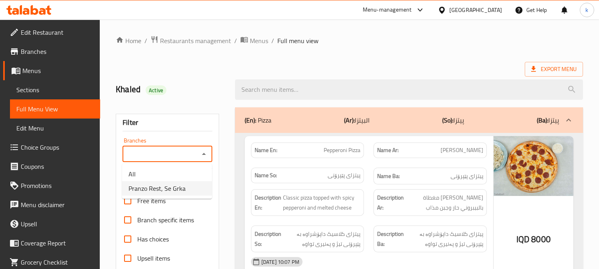
click at [167, 185] on span "Pranzo Rest, Se Grka" at bounding box center [156, 188] width 57 height 10
type input "Pranzo Rest, Se Grka"
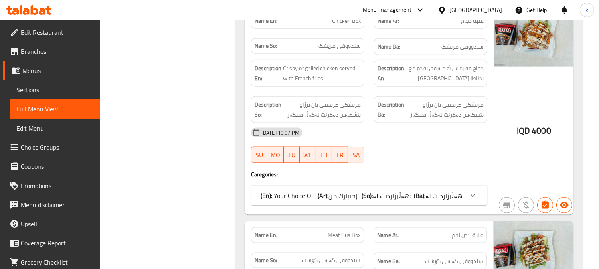
scroll to position [1994, 0]
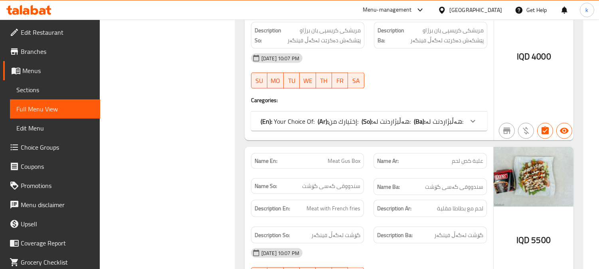
click at [394, 126] on span "هەڵبژاردنت لە:" at bounding box center [392, 121] width 38 height 12
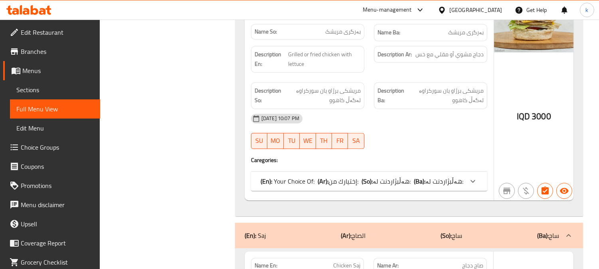
scroll to position [4210, 0]
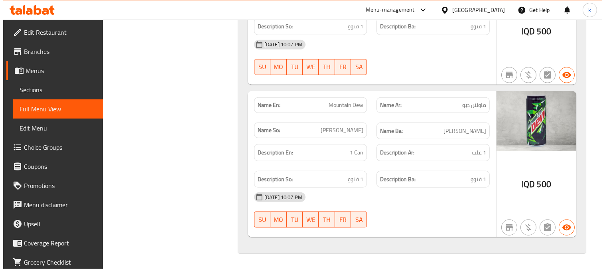
scroll to position [0, 0]
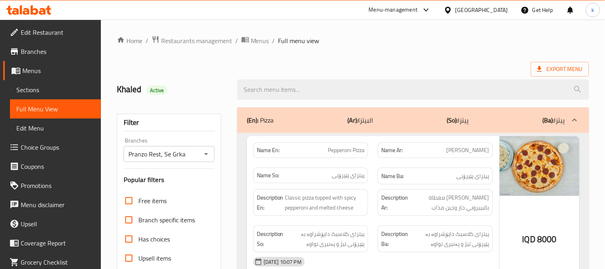
click at [257, 132] on div "(En): Pizza (Ar): البيتزا (So): پیتزا (Ba): پیتزا" at bounding box center [413, 120] width 352 height 26
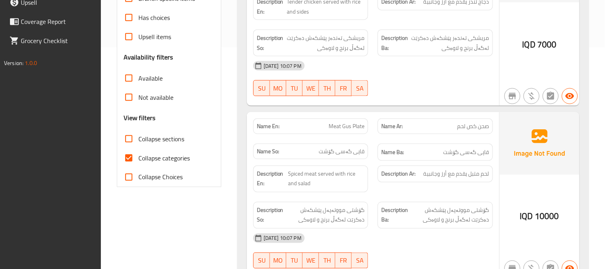
click at [168, 160] on span "Collapse categories" at bounding box center [163, 158] width 51 height 10
click at [138, 160] on input "Collapse categories" at bounding box center [128, 157] width 19 height 19
checkbox input "false"
click at [124, 138] on input "Collapse sections" at bounding box center [128, 138] width 19 height 19
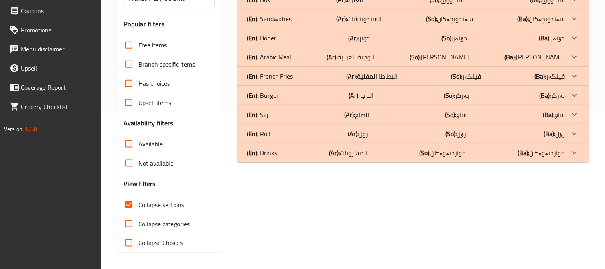
scroll to position [156, 0]
click at [126, 201] on input "Collapse sections" at bounding box center [128, 204] width 19 height 19
checkbox input "false"
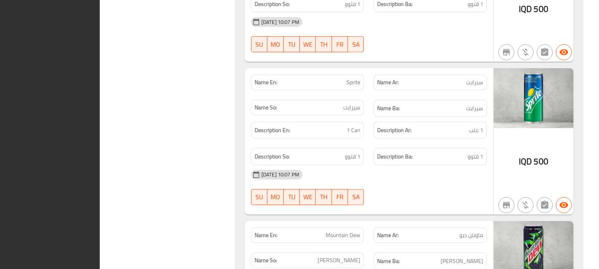
scroll to position [6163, 0]
